Goal: Find specific page/section: Find specific page/section

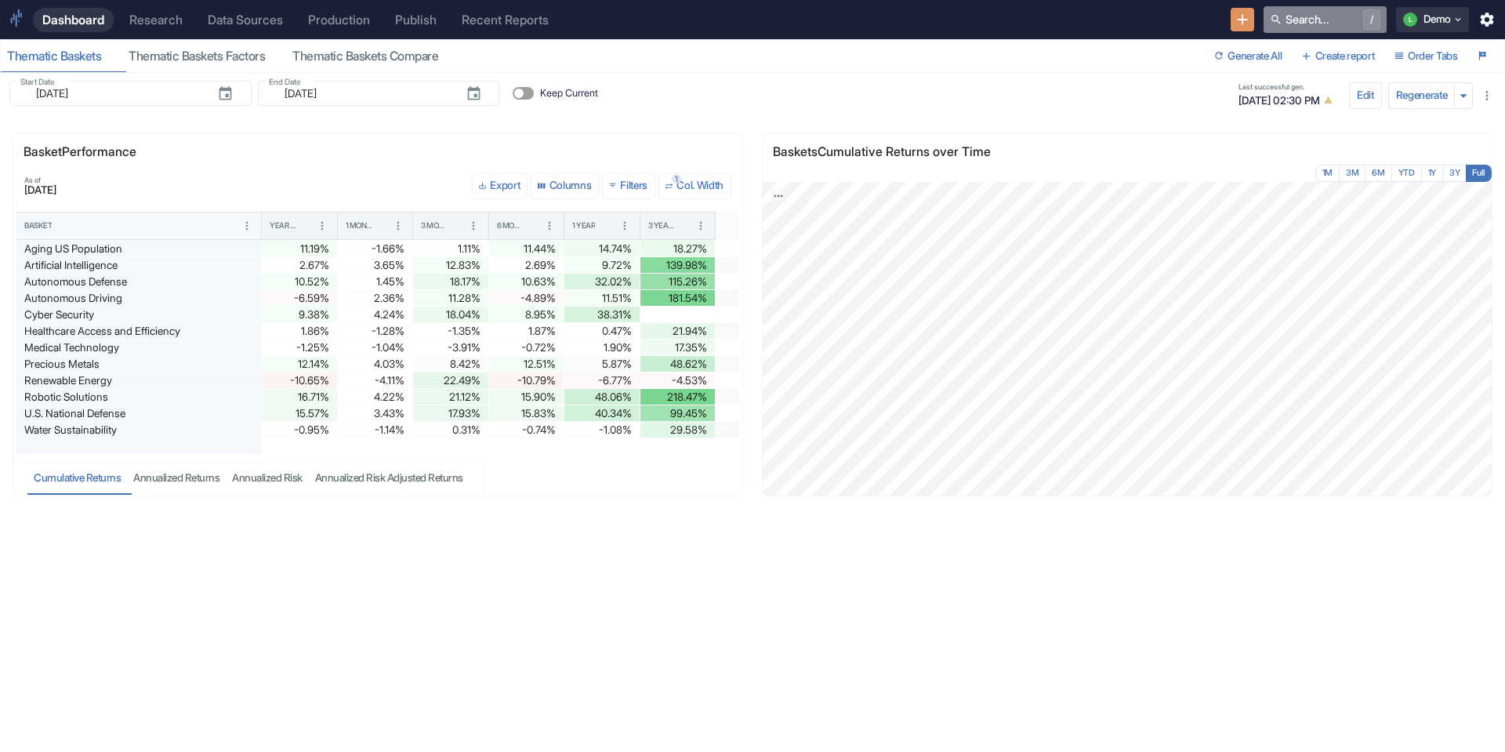
click at [1332, 16] on span "/" at bounding box center [1356, 19] width 49 height 20
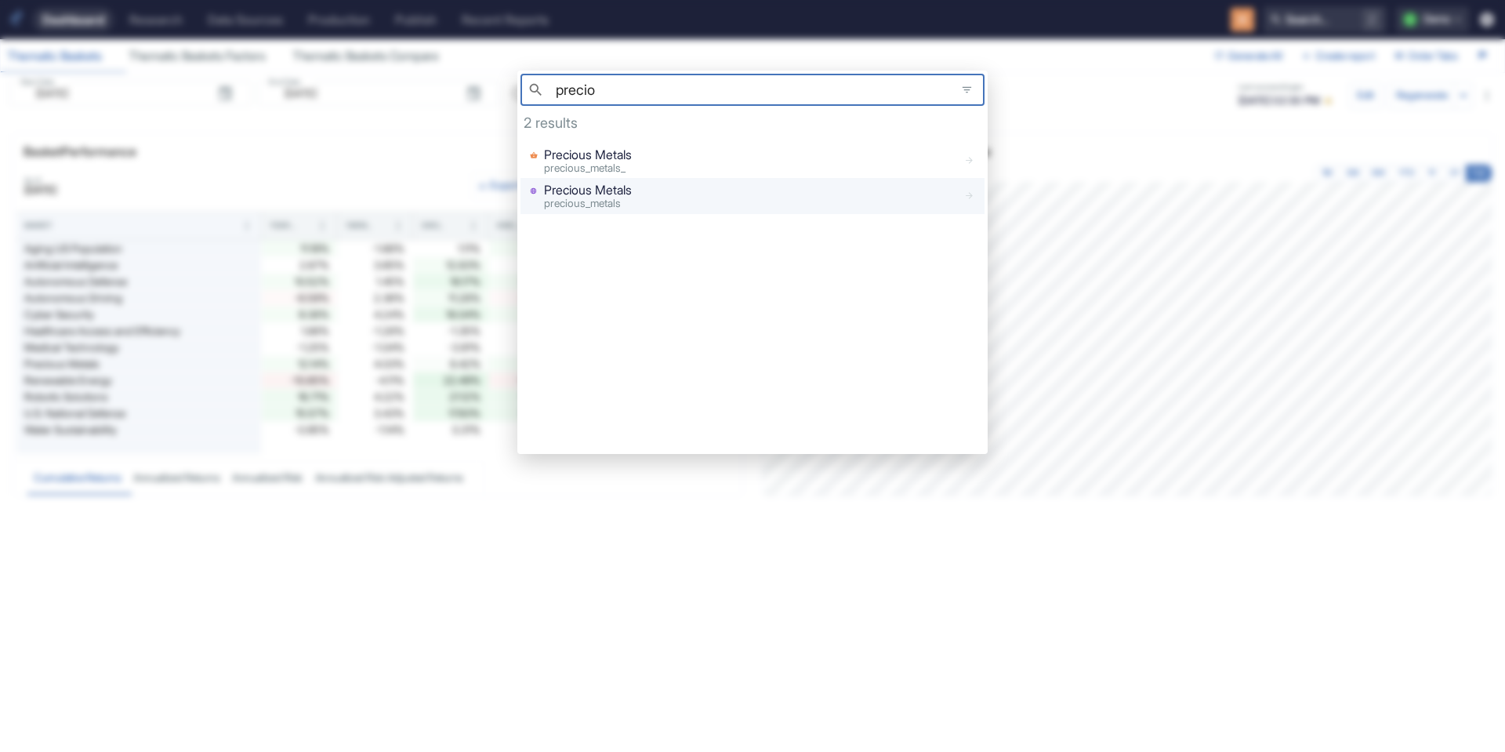
click at [720, 180] on link "Precious Metals precious_metals" at bounding box center [753, 196] width 464 height 36
type input "precio"
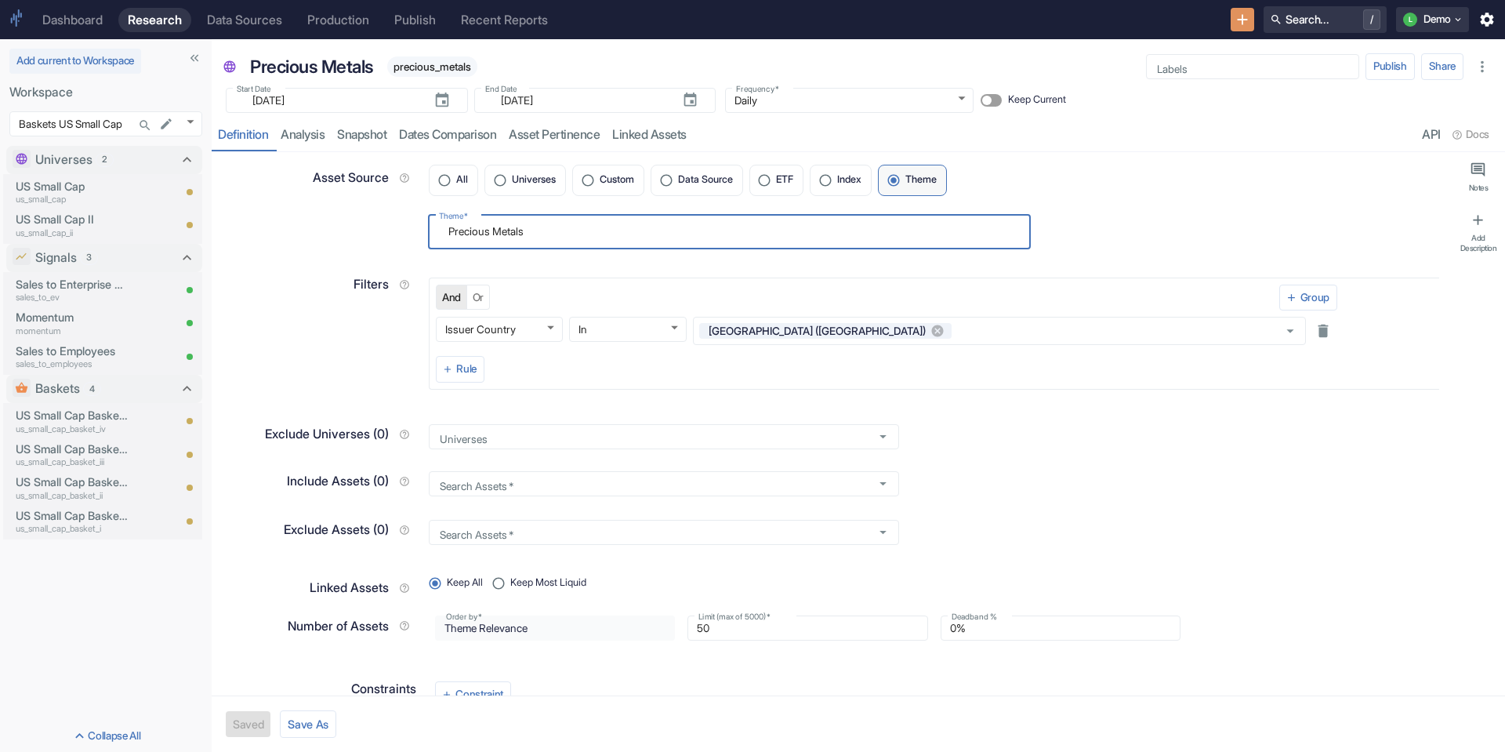
drag, startPoint x: 555, startPoint y: 238, endPoint x: 399, endPoint y: 227, distance: 156.4
click at [399, 227] on div "Theme   * Precious Metals x Theme   *" at bounding box center [827, 227] width 1225 height 44
type textarea "x"
